Goal: Check status: Check status

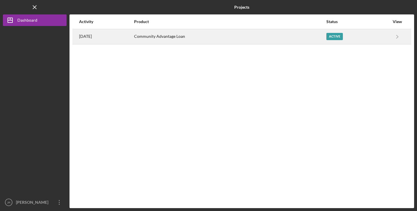
click at [301, 34] on div "Community Advantage Loan" at bounding box center [230, 37] width 192 height 14
